Goal: Navigation & Orientation: Find specific page/section

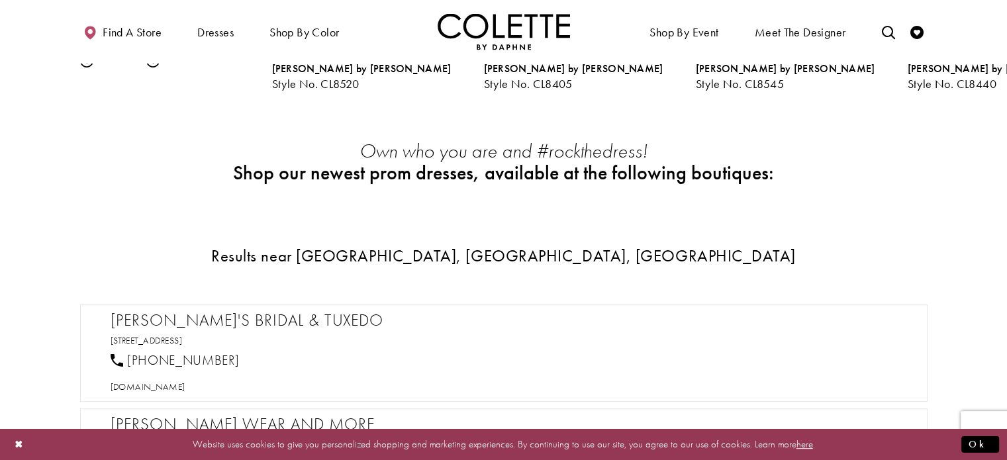
scroll to position [728, 0]
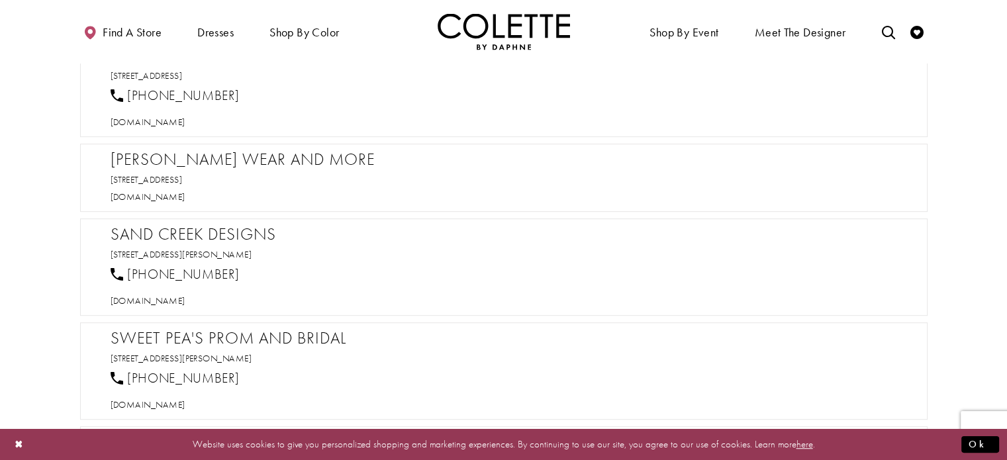
click at [157, 157] on h2 "Sweet Grace Formal Wear and More" at bounding box center [511, 160] width 800 height 20
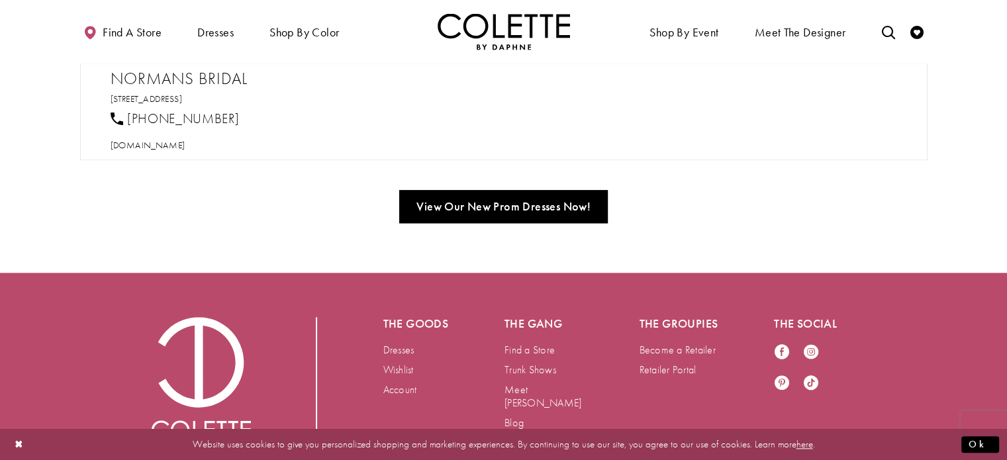
scroll to position [1487, 0]
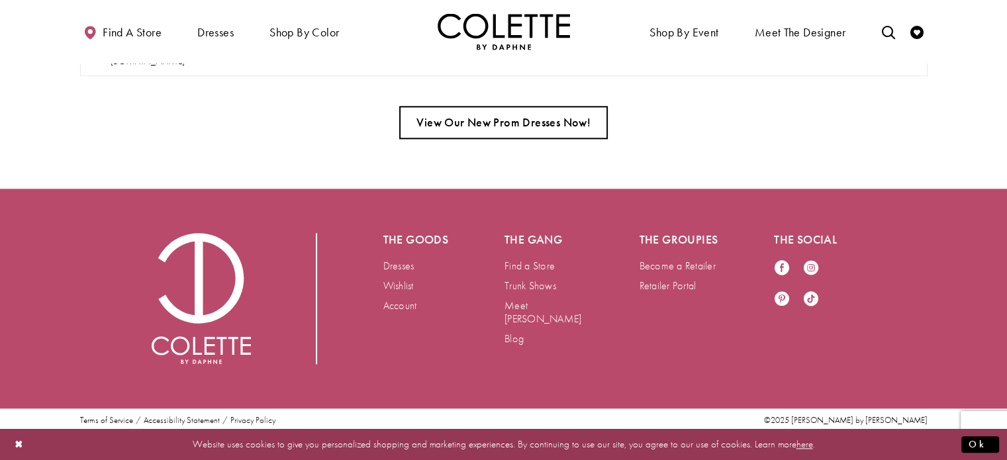
click at [487, 118] on link "View Our New Prom Dresses Now!" at bounding box center [503, 122] width 209 height 33
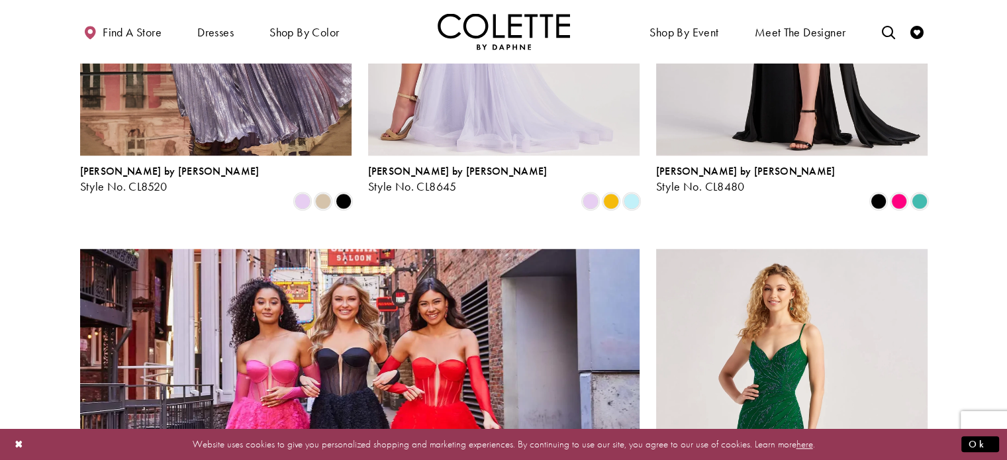
scroll to position [1258, 0]
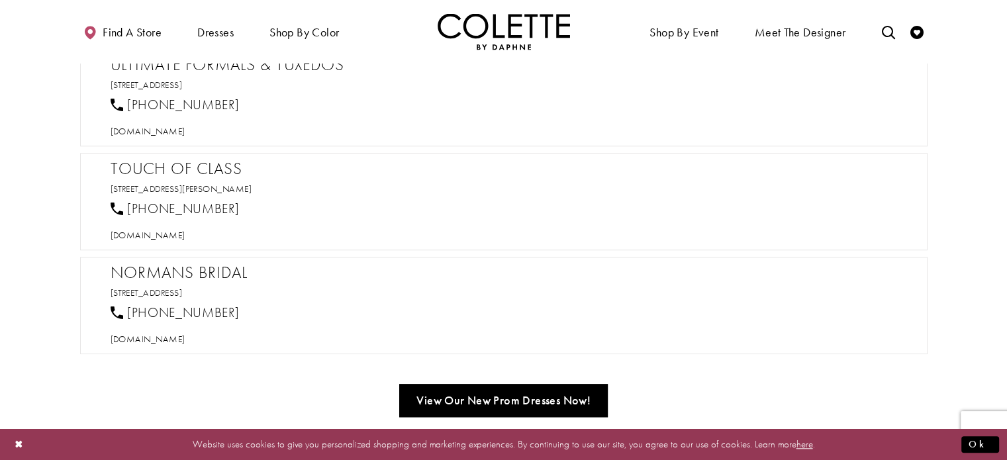
scroll to position [1090, 0]
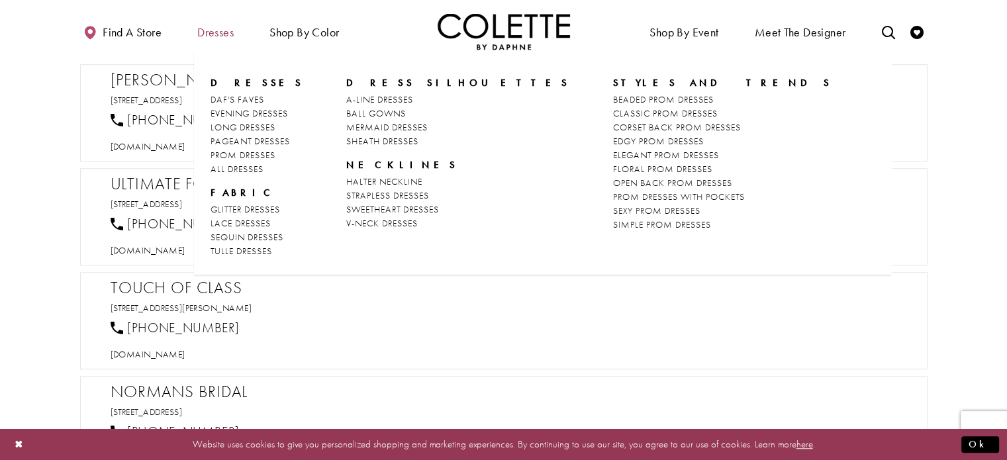
click at [209, 28] on span "Dresses" at bounding box center [215, 32] width 36 height 13
